Goal: Navigation & Orientation: Find specific page/section

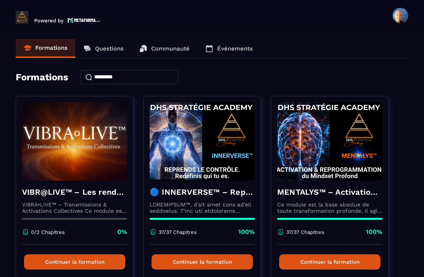
click at [113, 49] on p "Questions" at bounding box center [109, 48] width 29 height 7
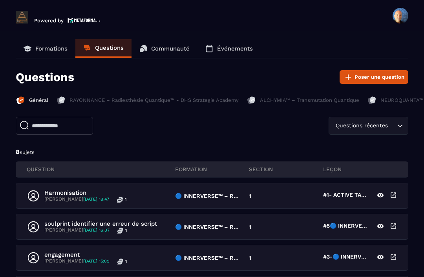
click at [169, 48] on p "Communauté" at bounding box center [170, 48] width 38 height 7
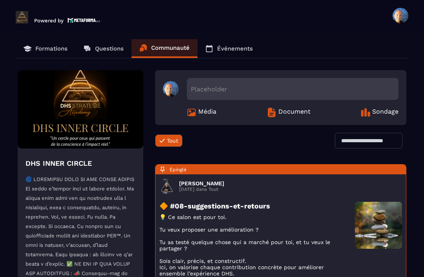
click at [230, 49] on p "Événements" at bounding box center [235, 48] width 36 height 7
